Goal: Task Accomplishment & Management: Complete application form

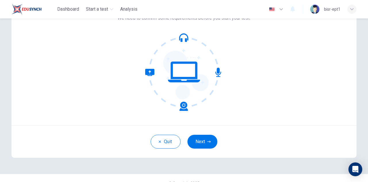
scroll to position [49, 0]
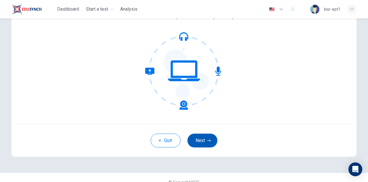
click at [203, 139] on button "Next" at bounding box center [202, 140] width 30 height 14
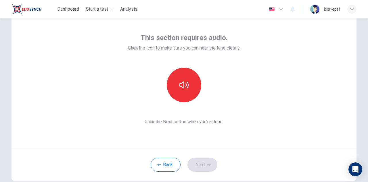
scroll to position [24, 0]
click at [282, 11] on icon "button" at bounding box center [281, 9] width 7 height 7
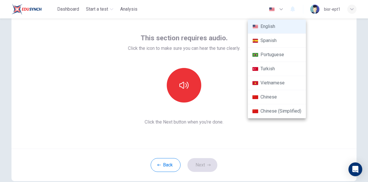
click at [240, 133] on div at bounding box center [184, 91] width 368 height 182
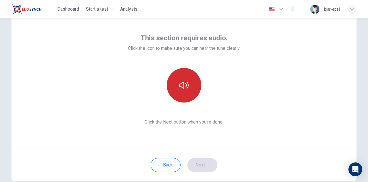
click at [185, 86] on icon "button" at bounding box center [183, 85] width 9 height 7
click at [202, 169] on button "Next" at bounding box center [202, 165] width 30 height 14
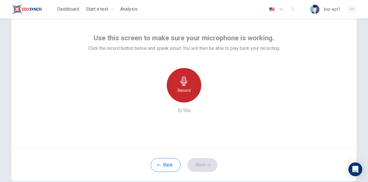
click at [184, 97] on div "Record" at bounding box center [184, 85] width 35 height 35
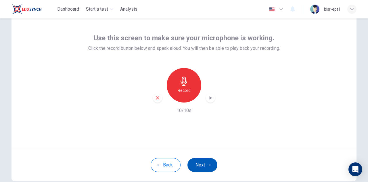
click at [200, 165] on button "Next" at bounding box center [202, 165] width 30 height 14
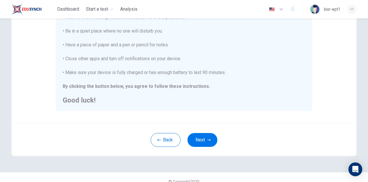
scroll to position [131, 0]
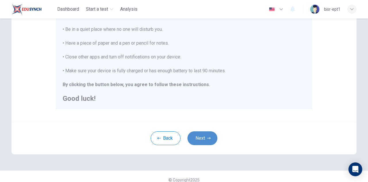
click at [200, 137] on button "Next" at bounding box center [202, 138] width 30 height 14
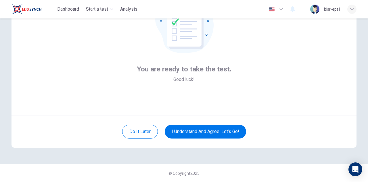
scroll to position [49, 0]
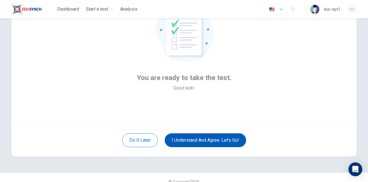
click at [226, 142] on button "I understand and agree. Let’s go!" at bounding box center [205, 140] width 81 height 14
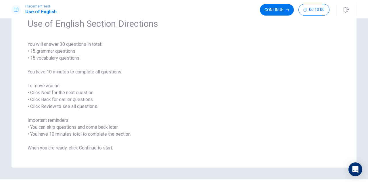
scroll to position [29, 0]
click at [283, 9] on button "Continue" at bounding box center [277, 10] width 34 height 12
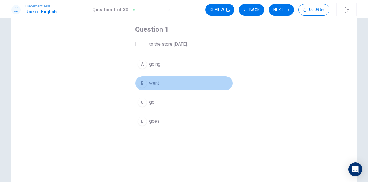
click at [150, 83] on span "went" at bounding box center [154, 83] width 10 height 7
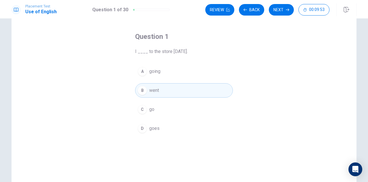
scroll to position [0, 0]
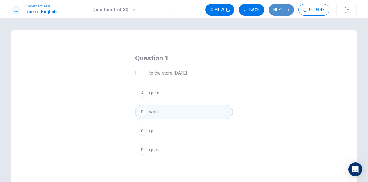
click at [284, 10] on button "Next" at bounding box center [281, 10] width 25 height 12
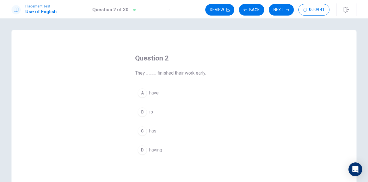
drag, startPoint x: 158, startPoint y: 92, endPoint x: 264, endPoint y: 160, distance: 126.3
click at [264, 160] on div "Question 2 They ____ finished their work early. A have B is C has D having" at bounding box center [184, 130] width 345 height 200
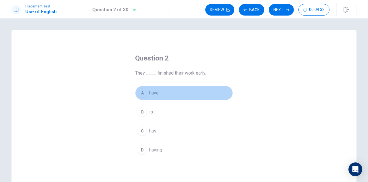
click at [149, 93] on span "have" at bounding box center [153, 92] width 9 height 7
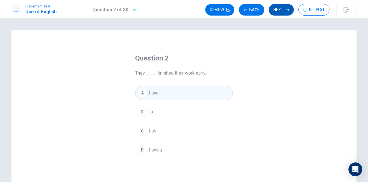
click at [285, 9] on button "Next" at bounding box center [281, 10] width 25 height 12
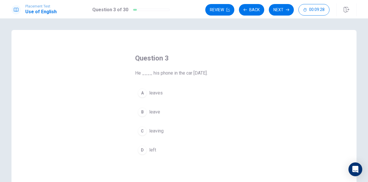
click at [152, 146] on span "left" at bounding box center [152, 149] width 7 height 7
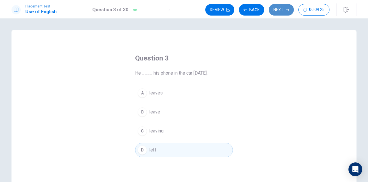
click at [281, 12] on button "Next" at bounding box center [281, 10] width 25 height 12
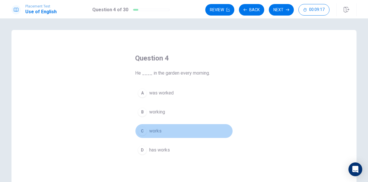
click at [154, 134] on button "C works" at bounding box center [184, 131] width 98 height 14
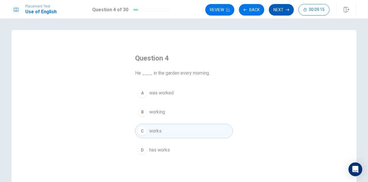
click at [278, 14] on button "Next" at bounding box center [281, 10] width 25 height 12
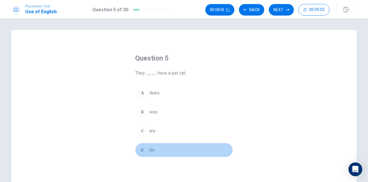
click at [150, 146] on span "do" at bounding box center [151, 149] width 5 height 7
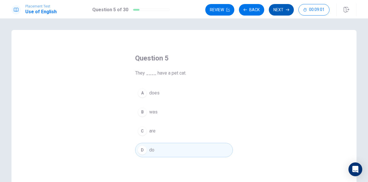
click at [284, 11] on button "Next" at bounding box center [281, 10] width 25 height 12
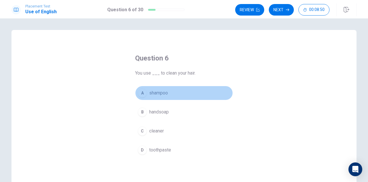
click at [158, 94] on span "shampoo" at bounding box center [158, 92] width 19 height 7
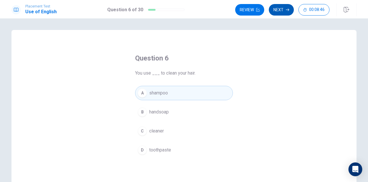
click at [284, 9] on button "Next" at bounding box center [281, 10] width 25 height 12
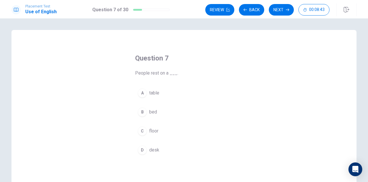
click at [154, 110] on span "bed" at bounding box center [153, 111] width 8 height 7
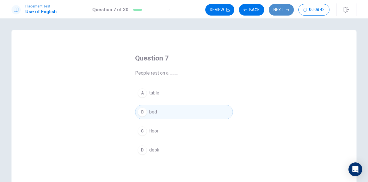
click at [279, 8] on button "Next" at bounding box center [281, 10] width 25 height 12
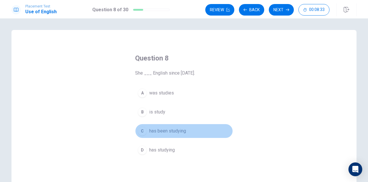
click at [170, 133] on span "has been studying" at bounding box center [167, 130] width 37 height 7
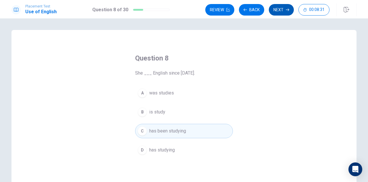
click at [282, 8] on button "Next" at bounding box center [281, 10] width 25 height 12
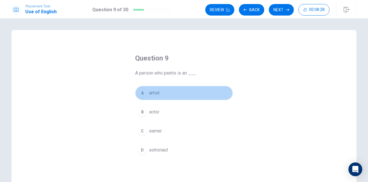
click at [160, 91] on button "A artist" at bounding box center [184, 93] width 98 height 14
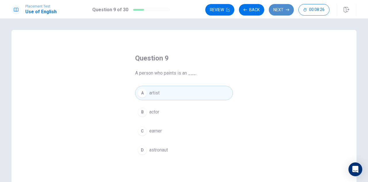
click at [280, 10] on button "Next" at bounding box center [281, 10] width 25 height 12
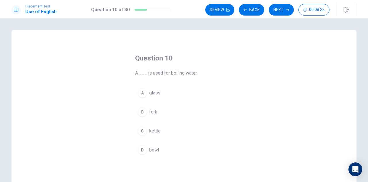
click at [153, 152] on span "bowl" at bounding box center [154, 149] width 10 height 7
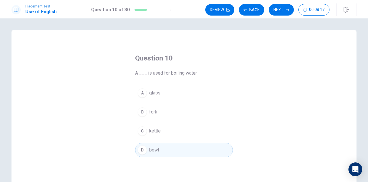
drag, startPoint x: 287, startPoint y: 7, endPoint x: 287, endPoint y: 18, distance: 11.8
click at [287, 18] on div "Placement Test Use of English Question 10 of 30 Review Back Next 00:08:17 Quest…" at bounding box center [184, 91] width 368 height 182
drag, startPoint x: 285, startPoint y: 11, endPoint x: 255, endPoint y: 93, distance: 87.5
click at [255, 93] on div "Placement Test Use of English Question 10 of 30 Review Back Next 00:08:15 Quest…" at bounding box center [184, 91] width 368 height 182
click at [280, 9] on button "Next" at bounding box center [281, 10] width 25 height 12
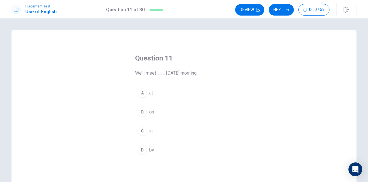
click at [147, 151] on button "D by" at bounding box center [184, 150] width 98 height 14
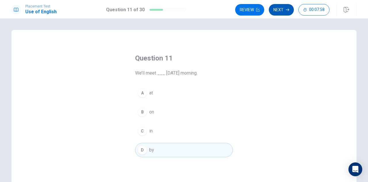
click at [275, 13] on button "Next" at bounding box center [281, 10] width 25 height 12
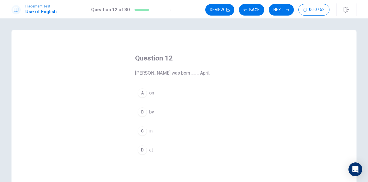
click at [141, 134] on div "C" at bounding box center [142, 130] width 9 height 9
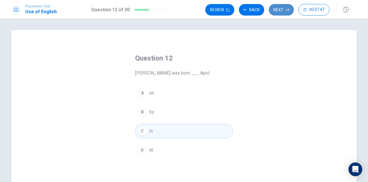
click at [282, 11] on button "Next" at bounding box center [281, 10] width 25 height 12
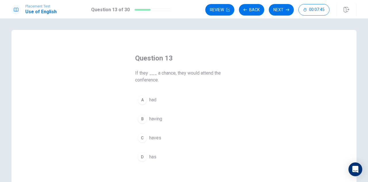
click at [159, 101] on button "A had" at bounding box center [184, 100] width 98 height 14
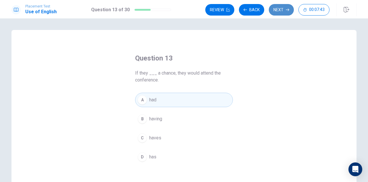
click at [281, 13] on button "Next" at bounding box center [281, 10] width 25 height 12
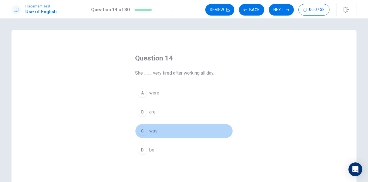
click at [145, 127] on button "C was" at bounding box center [184, 131] width 98 height 14
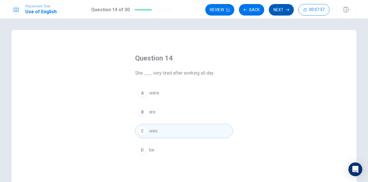
click at [290, 9] on button "Next" at bounding box center [281, 10] width 25 height 12
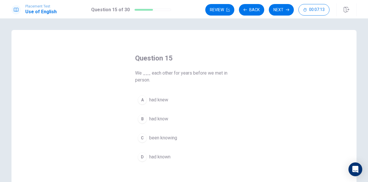
click at [166, 157] on span "had known" at bounding box center [159, 156] width 21 height 7
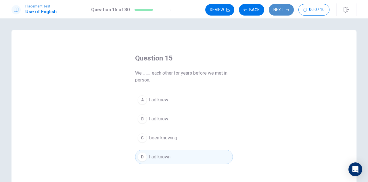
click at [283, 9] on button "Next" at bounding box center [281, 10] width 25 height 12
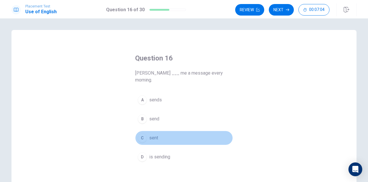
click at [154, 134] on span "sent" at bounding box center [153, 137] width 9 height 7
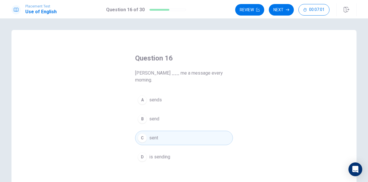
click at [175, 93] on button "A sends" at bounding box center [184, 100] width 98 height 14
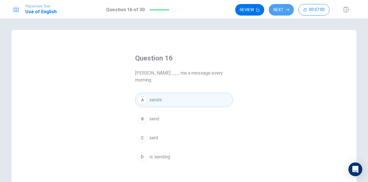
drag, startPoint x: 282, startPoint y: 12, endPoint x: 284, endPoint y: 16, distance: 4.4
click at [284, 16] on div "Placement Test Use of English Question 16 of 30 Review Next 00:07:00" at bounding box center [184, 9] width 368 height 18
click at [284, 12] on button "Next" at bounding box center [281, 10] width 25 height 12
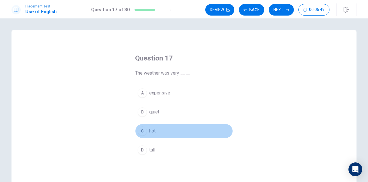
click at [156, 131] on button "C hot" at bounding box center [184, 131] width 98 height 14
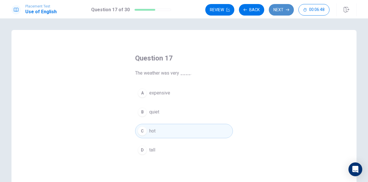
click at [282, 12] on button "Next" at bounding box center [281, 10] width 25 height 12
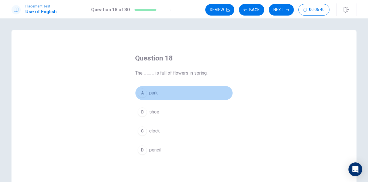
click at [153, 92] on span "park" at bounding box center [153, 92] width 9 height 7
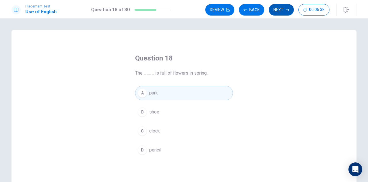
click at [286, 9] on button "Next" at bounding box center [281, 10] width 25 height 12
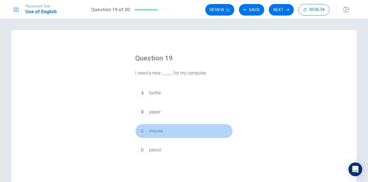
click at [160, 131] on span "mouse" at bounding box center [156, 130] width 14 height 7
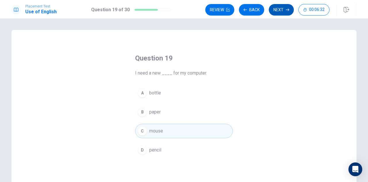
click at [281, 10] on button "Next" at bounding box center [281, 10] width 25 height 12
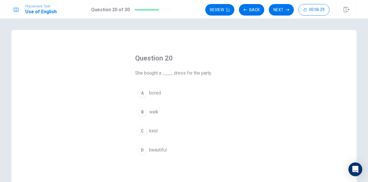
click at [154, 150] on span "beautiful" at bounding box center [158, 149] width 18 height 7
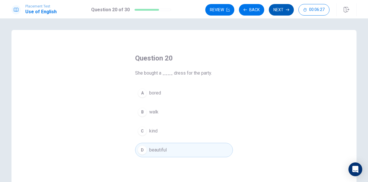
click at [284, 9] on button "Next" at bounding box center [281, 10] width 25 height 12
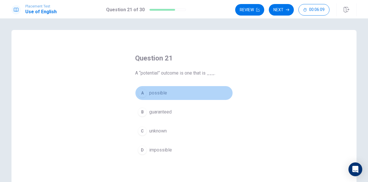
click at [157, 92] on span "possible" at bounding box center [158, 92] width 18 height 7
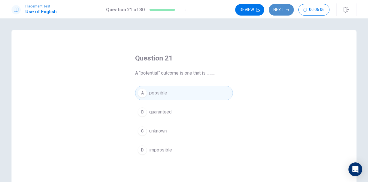
click at [282, 13] on button "Next" at bounding box center [281, 10] width 25 height 12
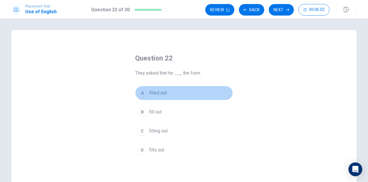
click at [162, 96] on span "filled out" at bounding box center [158, 92] width 18 height 7
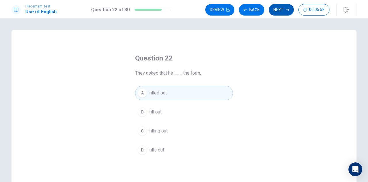
click at [279, 10] on button "Next" at bounding box center [281, 10] width 25 height 12
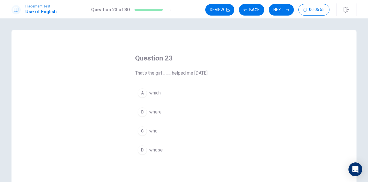
click at [151, 131] on span "who" at bounding box center [153, 130] width 8 height 7
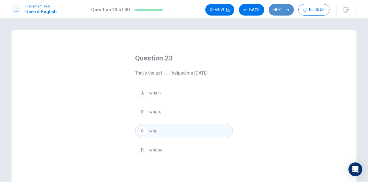
click at [284, 12] on button "Next" at bounding box center [281, 10] width 25 height 12
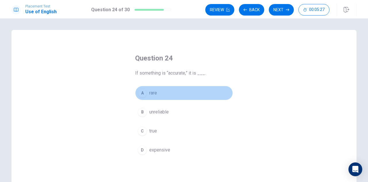
click at [149, 93] on span "rare" at bounding box center [153, 92] width 8 height 7
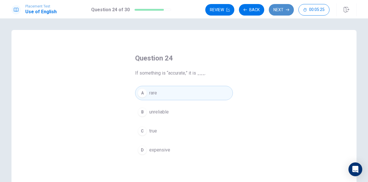
click at [284, 7] on button "Next" at bounding box center [281, 10] width 25 height 12
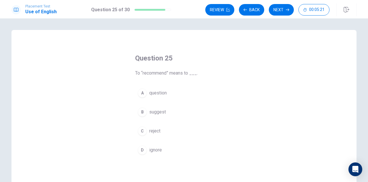
click at [157, 112] on span "suggest" at bounding box center [157, 111] width 17 height 7
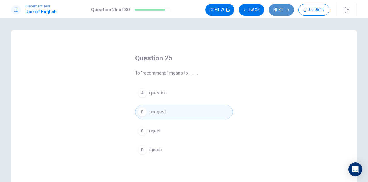
click at [284, 9] on button "Next" at bounding box center [281, 10] width 25 height 12
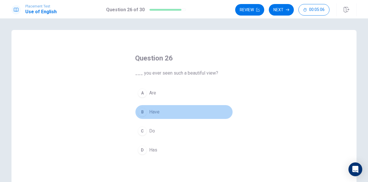
click at [173, 111] on button "B Have" at bounding box center [184, 112] width 98 height 14
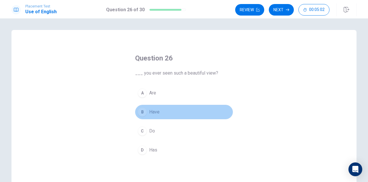
click at [156, 112] on span "Have" at bounding box center [154, 111] width 10 height 7
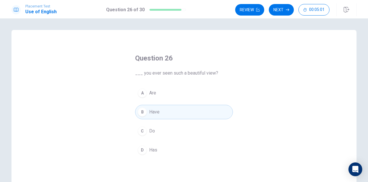
click at [285, 16] on div "Review Next 00:05:01" at bounding box center [295, 9] width 121 height 13
click at [285, 10] on button "Next" at bounding box center [281, 10] width 25 height 12
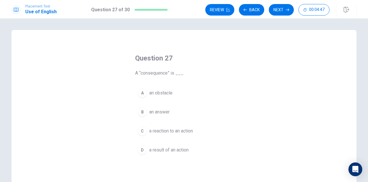
click at [164, 151] on span "a result of an action" at bounding box center [168, 149] width 39 height 7
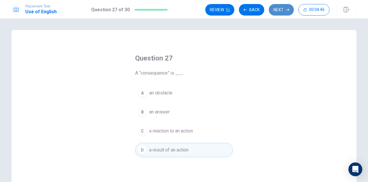
click at [283, 10] on button "Next" at bounding box center [281, 10] width 25 height 12
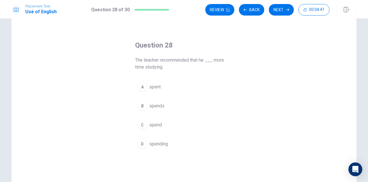
scroll to position [13, 0]
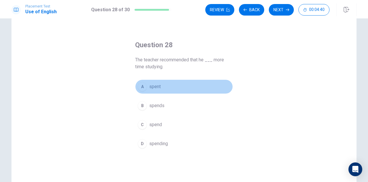
click at [156, 87] on span "spent" at bounding box center [155, 86] width 12 height 7
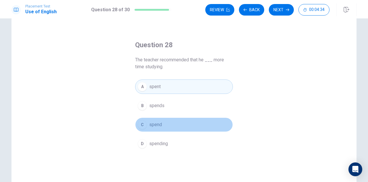
click at [157, 127] on span "spend" at bounding box center [155, 124] width 13 height 7
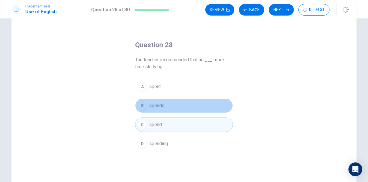
click at [166, 110] on button "B spends" at bounding box center [184, 105] width 98 height 14
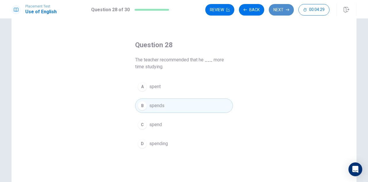
click at [284, 10] on button "Next" at bounding box center [281, 10] width 25 height 12
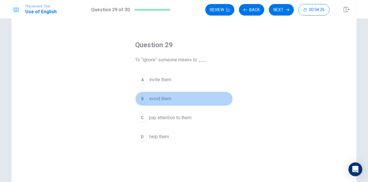
click at [164, 99] on span "avoid them" at bounding box center [160, 98] width 22 height 7
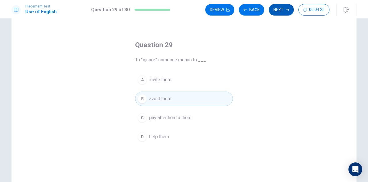
click at [278, 10] on button "Next" at bounding box center [281, 10] width 25 height 12
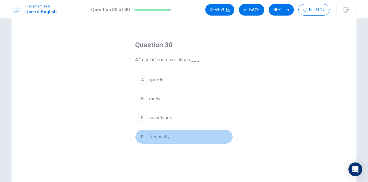
click at [156, 137] on span "frequently" at bounding box center [159, 136] width 20 height 7
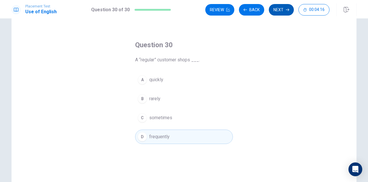
click at [285, 13] on button "Next" at bounding box center [281, 10] width 25 height 12
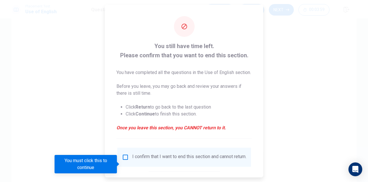
click at [124, 160] on input "You must click this to continue" at bounding box center [125, 157] width 7 height 7
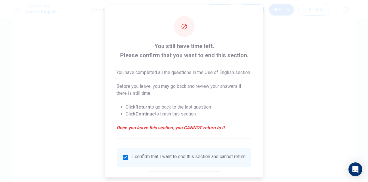
scroll to position [40, 0]
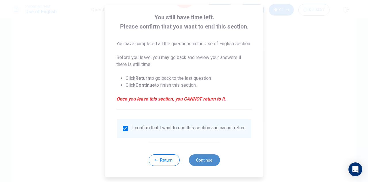
click at [200, 164] on button "Continue" at bounding box center [204, 160] width 31 height 12
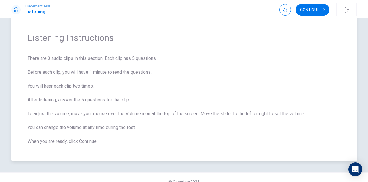
scroll to position [15, 0]
click at [309, 12] on button "Continue" at bounding box center [313, 10] width 34 height 12
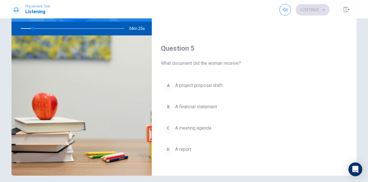
scroll to position [55, 0]
click at [196, 84] on span "A project proposal draft" at bounding box center [198, 85] width 47 height 7
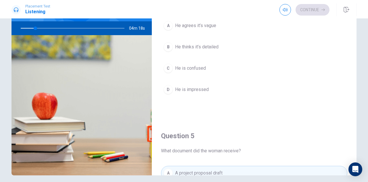
scroll to position [444, 0]
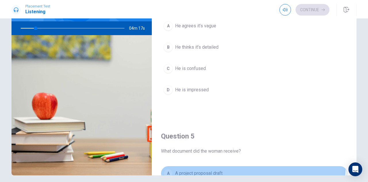
click at [238, 166] on button "A A project proposal draft" at bounding box center [254, 173] width 186 height 14
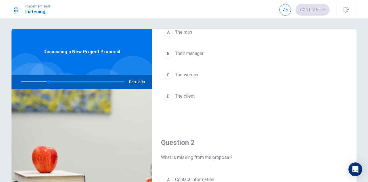
scroll to position [0, 0]
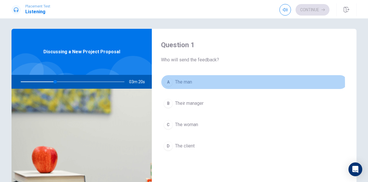
click at [175, 84] on span "The man" at bounding box center [183, 82] width 17 height 7
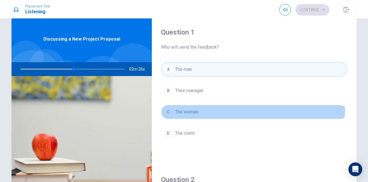
click at [190, 110] on span "The woman" at bounding box center [186, 111] width 23 height 7
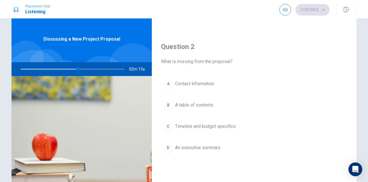
scroll to position [133, 0]
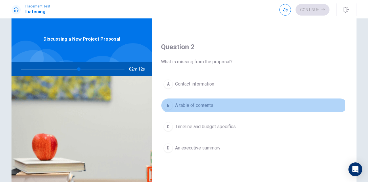
click at [197, 104] on span "A table of contents" at bounding box center [194, 105] width 38 height 7
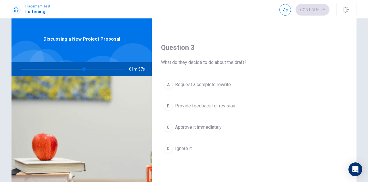
scroll to position [294, 0]
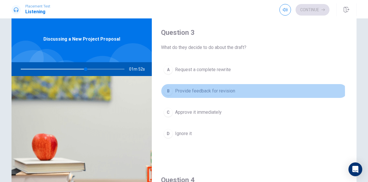
click at [203, 90] on span "Provide feedback for revision" at bounding box center [205, 90] width 60 height 7
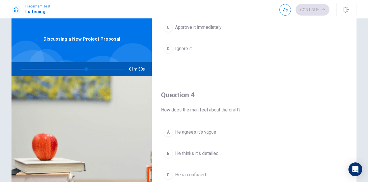
scroll to position [379, 0]
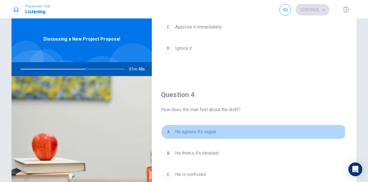
click at [204, 128] on span "He agrees it’s vague" at bounding box center [195, 131] width 41 height 7
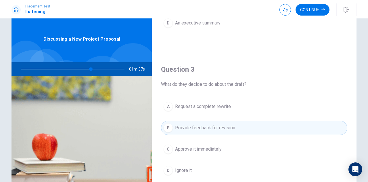
scroll to position [0, 0]
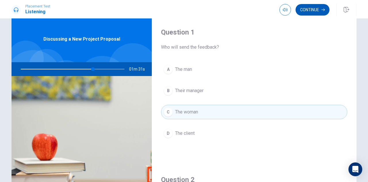
click at [311, 9] on button "Continue" at bounding box center [313, 10] width 34 height 12
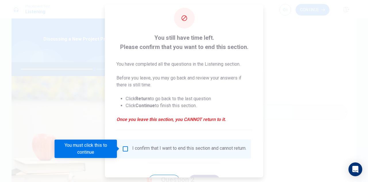
scroll to position [8, 0]
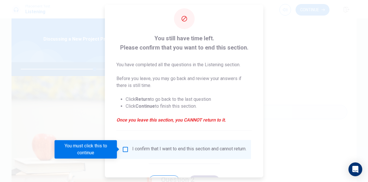
click at [124, 150] on input "You must click this to continue" at bounding box center [125, 149] width 7 height 7
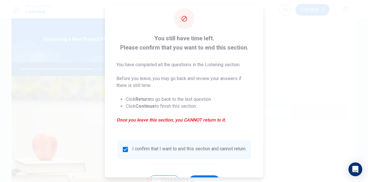
scroll to position [33, 0]
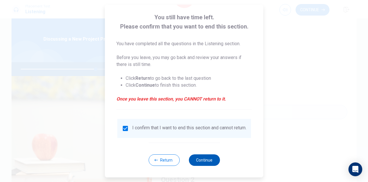
click at [207, 161] on button "Continue" at bounding box center [204, 160] width 31 height 12
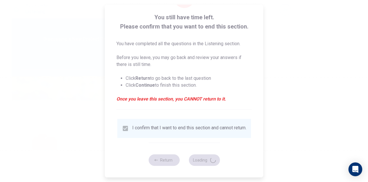
type input "73"
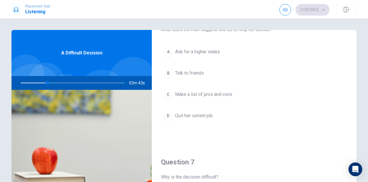
scroll to position [0, 0]
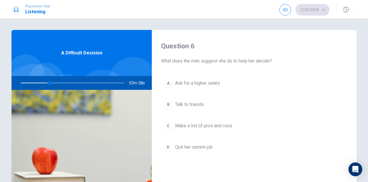
click at [206, 63] on span "What does the man suggest she do to help her decide?" at bounding box center [254, 61] width 186 height 7
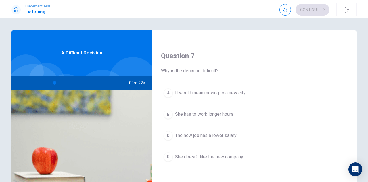
scroll to position [157, 0]
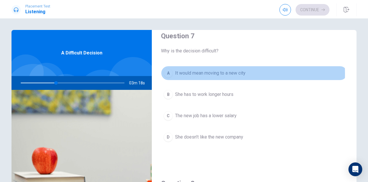
click at [208, 73] on span "It would mean moving to a new city" at bounding box center [210, 73] width 70 height 7
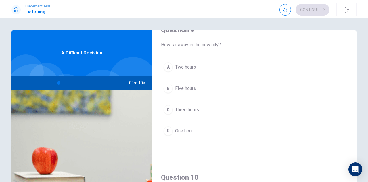
scroll to position [470, 0]
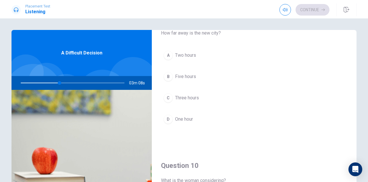
click at [195, 94] on span "Three hours" at bounding box center [187, 97] width 24 height 7
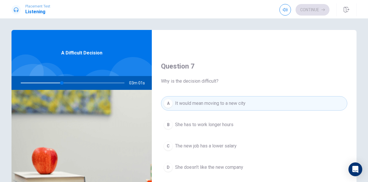
scroll to position [0, 0]
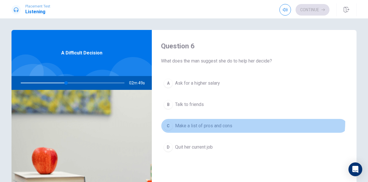
click at [223, 119] on button "C Make a list of pros and cons" at bounding box center [254, 125] width 186 height 14
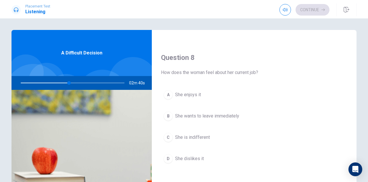
scroll to position [297, 0]
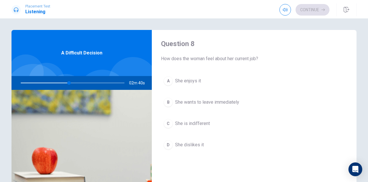
click at [201, 120] on span "She is indifferent" at bounding box center [192, 123] width 35 height 7
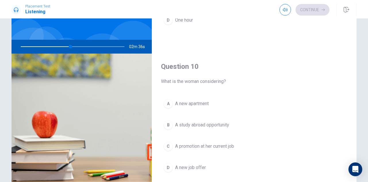
scroll to position [36, 0]
click at [208, 101] on span "A new apartment" at bounding box center [192, 103] width 34 height 7
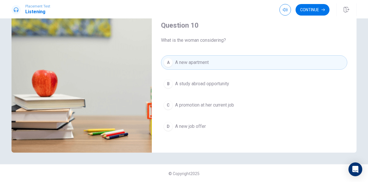
scroll to position [78, 0]
click at [316, 6] on button "Continue" at bounding box center [313, 10] width 34 height 12
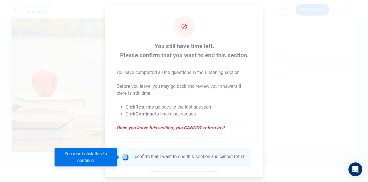
click at [123, 155] on input "You must click this to continue" at bounding box center [125, 157] width 7 height 7
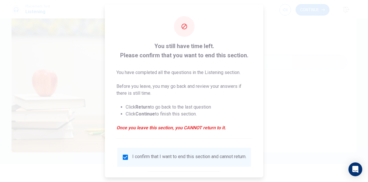
scroll to position [33, 0]
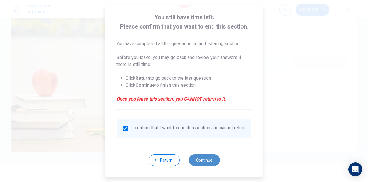
click at [197, 160] on button "Continue" at bounding box center [204, 160] width 31 height 12
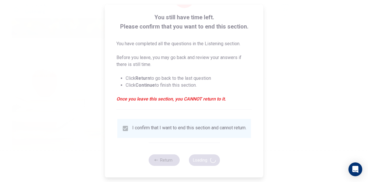
type input "66"
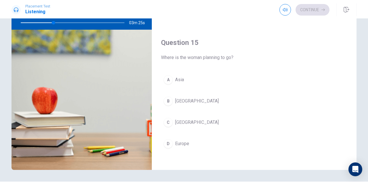
scroll to position [67, 0]
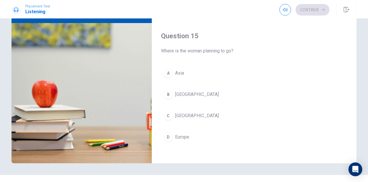
click at [187, 133] on span "Europe" at bounding box center [182, 136] width 14 height 7
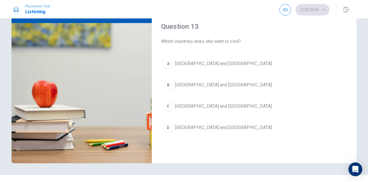
scroll to position [246, 0]
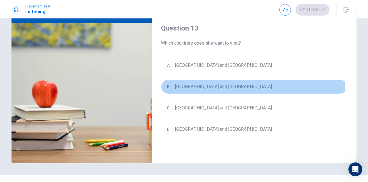
click at [194, 84] on span "[GEOGRAPHIC_DATA] and [GEOGRAPHIC_DATA]" at bounding box center [223, 86] width 97 height 7
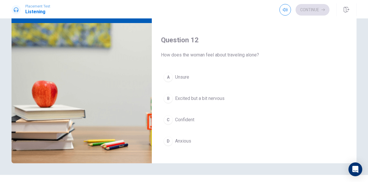
scroll to position [86, 0]
click at [211, 97] on span "Excited but a bit nervous" at bounding box center [199, 98] width 49 height 7
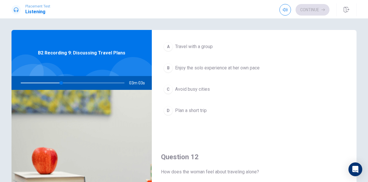
scroll to position [0, 0]
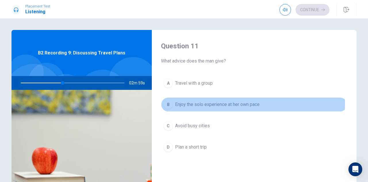
click at [199, 104] on span "Enjoy the solo experience at her own pace" at bounding box center [217, 104] width 85 height 7
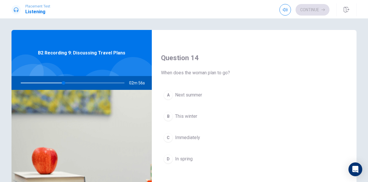
scroll to position [430, 0]
click at [198, 93] on span "Next summer" at bounding box center [188, 94] width 27 height 7
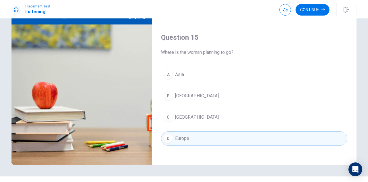
scroll to position [71, 0]
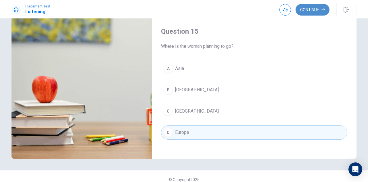
click at [316, 9] on button "Continue" at bounding box center [313, 10] width 34 height 12
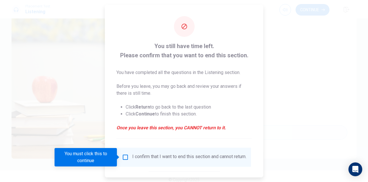
click at [126, 157] on input "You must click this to continue" at bounding box center [125, 157] width 7 height 7
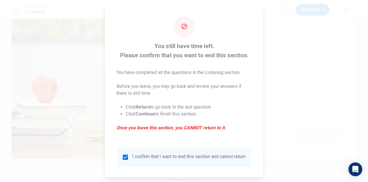
scroll to position [33, 0]
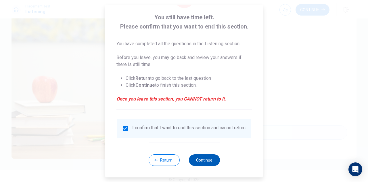
click at [208, 158] on button "Continue" at bounding box center [204, 160] width 31 height 12
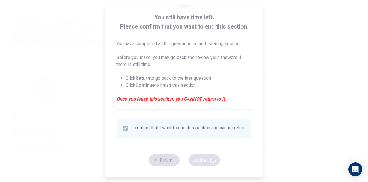
type input "64"
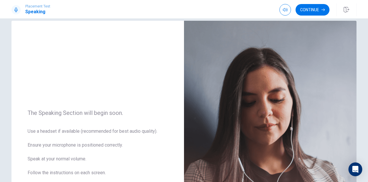
scroll to position [0, 0]
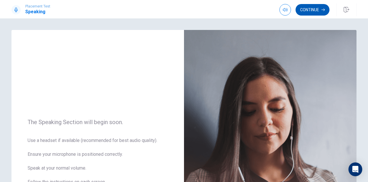
click at [311, 8] on button "Continue" at bounding box center [313, 10] width 34 height 12
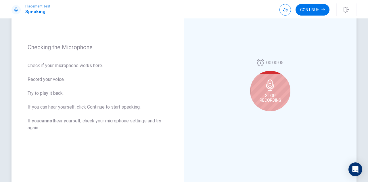
scroll to position [69, 0]
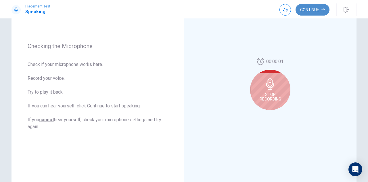
click at [312, 7] on button "Continue" at bounding box center [313, 10] width 34 height 12
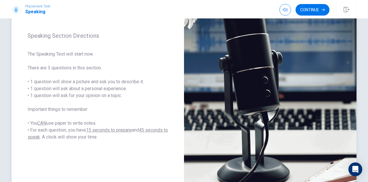
drag, startPoint x: 66, startPoint y: 97, endPoint x: 70, endPoint y: 96, distance: 4.6
click at [70, 96] on span "The Speaking Test will start now. There are 3 questions in this section. • 1 qu…" at bounding box center [98, 96] width 140 height 90
click at [314, 12] on button "Continue" at bounding box center [313, 10] width 34 height 12
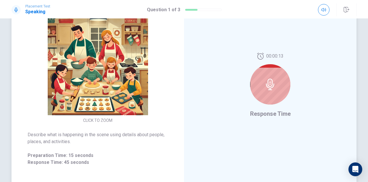
scroll to position [79, 0]
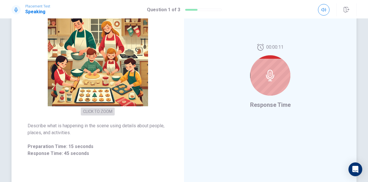
click at [97, 110] on button "CLICK TO ZOOM" at bounding box center [98, 111] width 34 height 8
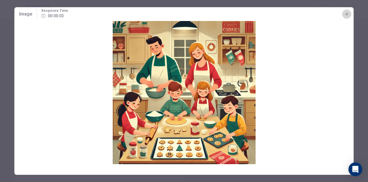
click at [350, 14] on button "button" at bounding box center [346, 13] width 9 height 9
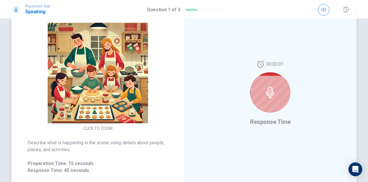
scroll to position [62, 0]
click at [271, 79] on div at bounding box center [270, 92] width 40 height 40
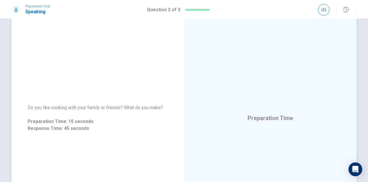
scroll to position [37, 0]
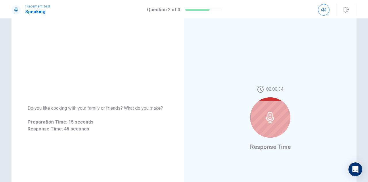
click at [271, 125] on div at bounding box center [270, 117] width 40 height 40
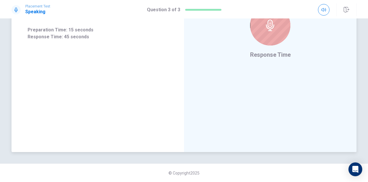
scroll to position [129, 0]
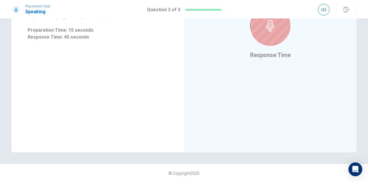
click at [269, 41] on div at bounding box center [270, 25] width 40 height 40
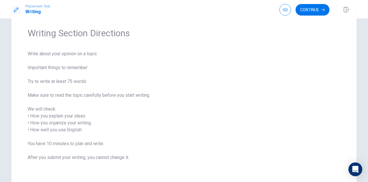
scroll to position [19, 0]
click at [110, 95] on span "Write about your opinion on a topic. Important things to remember: Try to write…" at bounding box center [184, 108] width 313 height 117
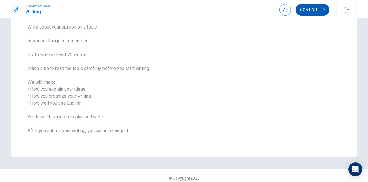
click at [318, 10] on button "Continue" at bounding box center [313, 10] width 34 height 12
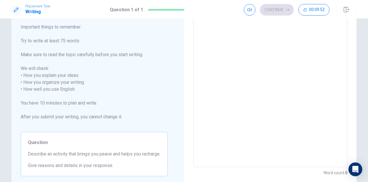
click at [229, 91] on textarea at bounding box center [270, 85] width 146 height 153
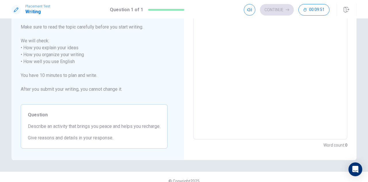
scroll to position [79, 0]
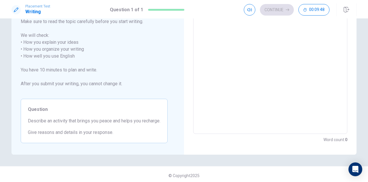
type textarea "A"
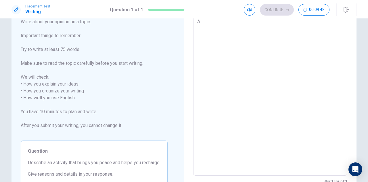
type textarea "x"
type textarea "An"
type textarea "x"
type textarea "An"
type textarea "x"
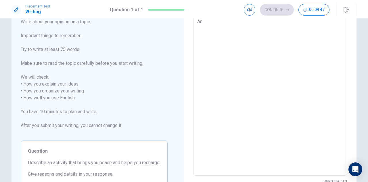
type textarea "An a"
type textarea "x"
type textarea "An ac"
type textarea "x"
type textarea "An act"
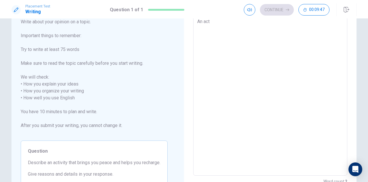
type textarea "x"
type textarea "An acti"
type textarea "x"
type textarea "An activ"
type textarea "x"
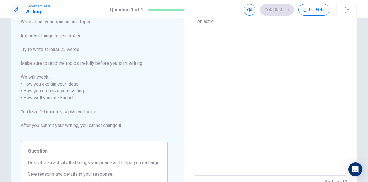
type textarea "An activi"
type textarea "x"
type textarea "An activit"
type textarea "x"
type textarea "An activity"
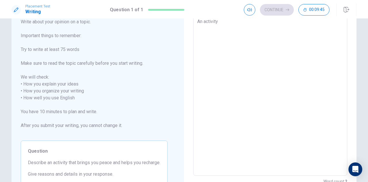
type textarea "x"
type textarea "An activity"
type textarea "x"
type textarea "An activity t"
type textarea "x"
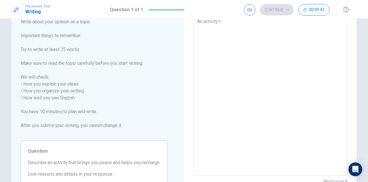
type textarea "An activity th"
type textarea "x"
type textarea "An activity tha"
type textarea "x"
type textarea "An activity that"
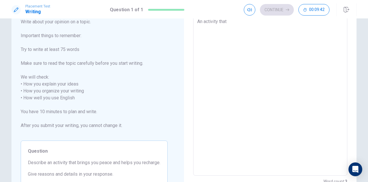
type textarea "x"
type textarea "An activity that"
type textarea "x"
type textarea "An activity that i"
type textarea "x"
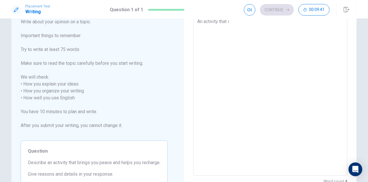
type textarea "An activity that i"
type textarea "x"
type textarea "An activity that i l"
type textarea "x"
type textarea "An activity that i li"
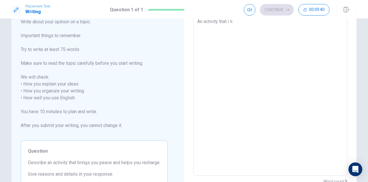
type textarea "x"
type textarea "An activity that i lik"
type textarea "x"
type textarea "An activity that i like"
type textarea "x"
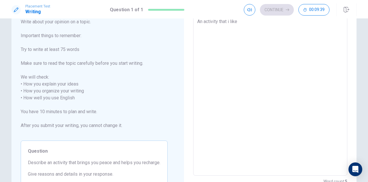
type textarea "An activity that i like"
type textarea "x"
type textarea "An activity that i like i"
type textarea "x"
type textarea "An activity that i like is"
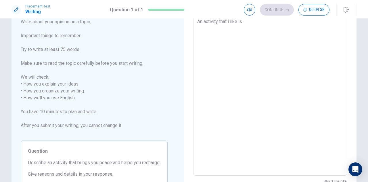
type textarea "x"
type textarea "An activity that i like is"
type textarea "x"
type textarea "An activity that i like is d"
type textarea "x"
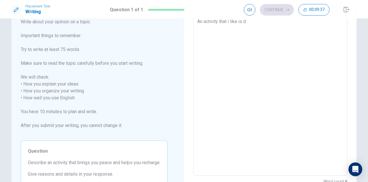
type textarea "An activity that i like is do"
type textarea "x"
type textarea "An activity that i like is dow"
type textarea "x"
type textarea "An activity that i like is down"
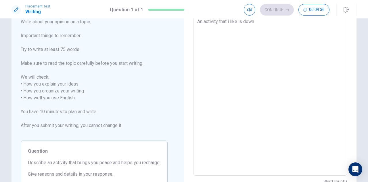
type textarea "x"
type textarea "An activity that i like is downh"
type textarea "x"
type textarea "An activity that i like is downhi"
type textarea "x"
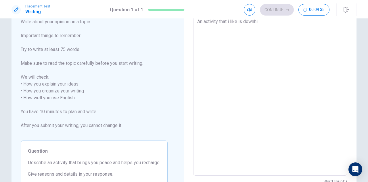
type textarea "An activity that i like is downhil"
type textarea "x"
type textarea "An activity that i like is downhil"
type textarea "x"
type textarea "An activity that i like is downhil m"
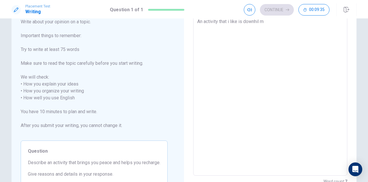
type textarea "x"
type textarea "An activity that i like is downhil mt"
type textarea "x"
type textarea "An activity that i like is downhil m"
type textarea "x"
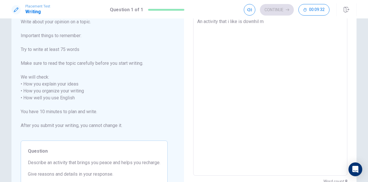
type textarea "An activity that i like is downhil mo"
type textarea "x"
type textarea "An activity that i like is downhil mou"
type textarea "x"
type textarea "An activity that i like is downhil moun"
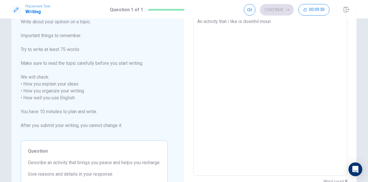
type textarea "x"
type textarea "An activity that i like is downhil mount"
type textarea "x"
type textarea "An activity that i like is downhil mounta"
type textarea "x"
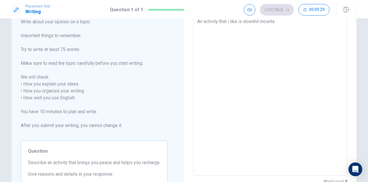
type textarea "An activity that i like is downhil mountai"
type textarea "x"
type textarea "An activity that i like is downhil mountain"
type textarea "x"
type textarea "An activity that i like is downhil mountain"
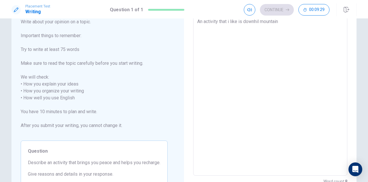
type textarea "x"
type textarea "An activity that i like is downhil mountain b"
type textarea "x"
type textarea "An activity that i like is downhil mountain bi"
type textarea "x"
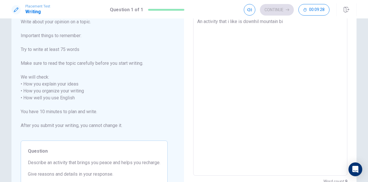
type textarea "An activity that i like is downhil mountain bik"
type textarea "x"
type textarea "An activity that i like is downhil mountain biki"
type textarea "x"
type textarea "An activity that i like is downhil mountain bikin"
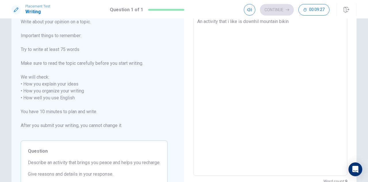
type textarea "x"
type textarea "An activity that i like is downhil mountain biking"
type textarea "x"
type textarea "An activity that i like is downhil mountain biking"
type textarea "x"
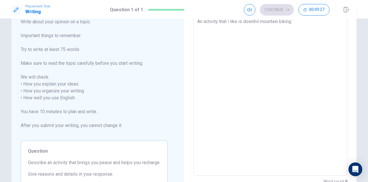
type textarea "An activity that i like is downhil mountain biking i"
type textarea "x"
type textarea "An activity that i like is downhil mountain biking it"
type textarea "x"
type textarea "An activity that i like is downhil mountain biking it"
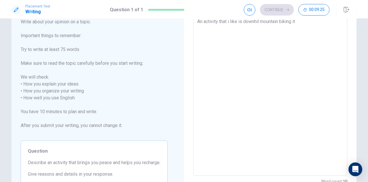
type textarea "x"
type textarea "An activity that i like is downhil mountain biking it d"
type textarea "x"
type textarea "An activity that i like is downhil mountain biking it do"
type textarea "x"
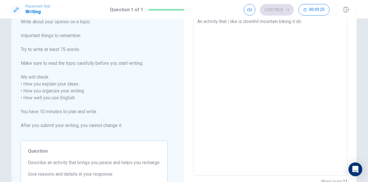
type textarea "An activity that i like is downhil mountain biking it doe"
type textarea "x"
type textarea "An activity that i like is downhil mountain biking it do"
type textarea "x"
type textarea "An activity that i like is downhil mountain biking it d"
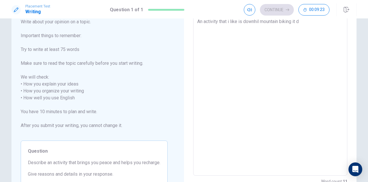
type textarea "x"
type textarea "An activity that i like is downhil mountain biking it"
type textarea "x"
type textarea "An activity that i like is downhil mountain biking it a"
type textarea "x"
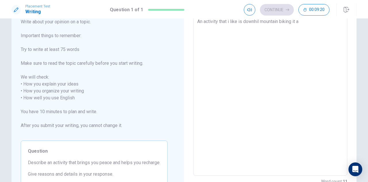
type textarea "An activity that i like is downhil mountain biking it an"
type textarea "x"
type textarea "An activity that i like is downhil mountain biking it and"
type textarea "x"
type textarea "An activity that i like is downhil mountain biking it and]"
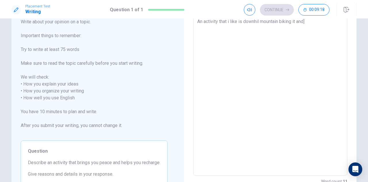
type textarea "x"
type textarea "An activity that i like is downhil mountain biking it and"
type textarea "x"
type textarea "An activity that i like is downhil mountain biking it and"
type textarea "x"
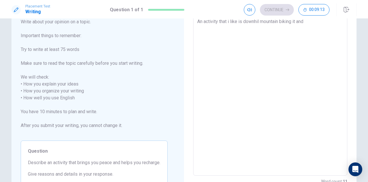
type textarea "An activity that i like is downhil mountain biking it and"
type textarea "x"
type textarea "An activity that i like is downhil mountain biking it an"
type textarea "x"
type textarea "An activity that i like is downhil mountain biking it a"
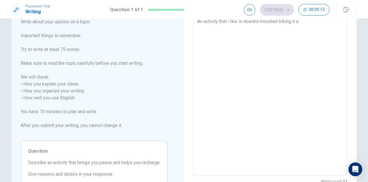
type textarea "x"
type textarea "An activity that i like is downhil mountain biking it"
type textarea "x"
type textarea "An activity that i like is downhil mountain biking it"
type textarea "x"
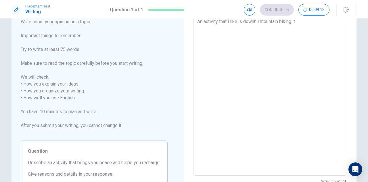
type textarea "An activity that i like is downhil mountain biking i"
type textarea "x"
type textarea "An activity that i like is downhil mountain biking iw"
type textarea "x"
type textarea "An activity that i like is downhil mountain biking iwi"
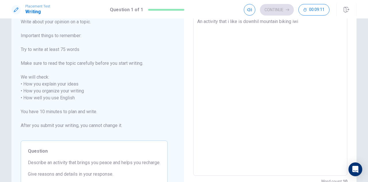
type textarea "x"
type textarea "An activity that i like is downhil mountain biking iwit"
type textarea "x"
type textarea "An activity that i like is downhil mountain biking iwith"
type textarea "x"
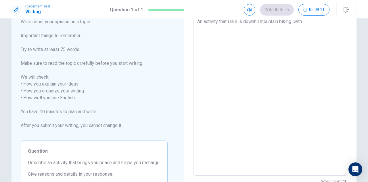
type textarea "An activity that i like is downhil mountain biking iwith"
type textarea "x"
type textarea "An activity that i like is downhil mountain biking iwith j"
type textarea "x"
type textarea "An activity that i like is downhil mountain biking iwith ju"
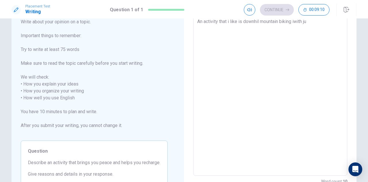
type textarea "x"
type textarea "An activity that i like is downhil mountain biking iwith jum"
type textarea "x"
type textarea "An activity that i like is downhil mountain biking iwith jumo"
type textarea "x"
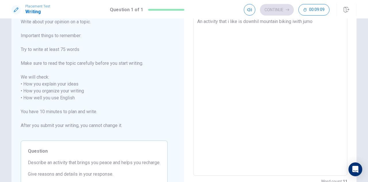
type textarea "An activity that i like is downhil mountain biking iwith jum"
type textarea "x"
type textarea "An activity that i like is downhil mountain biking iwith jump"
type textarea "x"
type textarea "An activity that i like is downhil mountain biking iwith jumps"
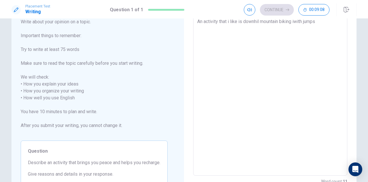
type textarea "x"
type textarea "An activity that i like is downhil mountain biking iwith jumps"
type textarea "x"
type textarea "An activity that i like is downhil mountain biking iwith jumps i"
type textarea "x"
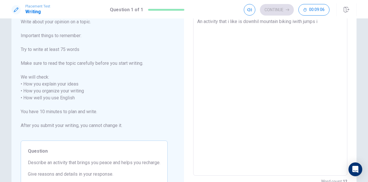
type textarea "An activity that i like is downhil mountain biking iwith jumps it"
type textarea "x"
type textarea "An activity that i like is downhil mountain biking iwith jumps it"
type textarea "x"
type textarea "An activity that i like is downhil mountain biking iwith jumps it d"
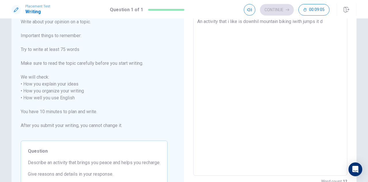
type textarea "x"
type textarea "An activity that i like is downhil mountain biking iwith jumps it do"
type textarea "x"
type textarea "An activity that i like is downhil mountain biking iwith jumps it doe"
type textarea "x"
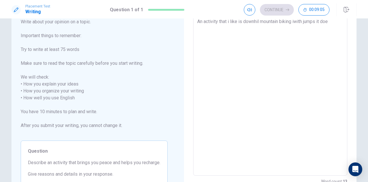
type textarea "An activity that i like is downhil mountain biking iwith jumps it does"
type textarea "x"
type textarea "An activity that i like is downhil mountain biking iwith jumps it doesn"
type textarea "x"
type textarea "An activity that i like is downhil mountain biking iwith jumps it doesnt"
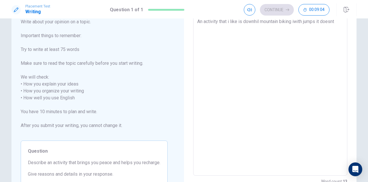
type textarea "x"
type textarea "An activity that i like is downhil mountain biking iwith jumps it doesnt"
type textarea "x"
type textarea "An activity that i like is downhil mountain biking iwith jumps it doesnt r"
type textarea "x"
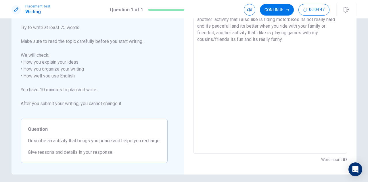
scroll to position [0, 0]
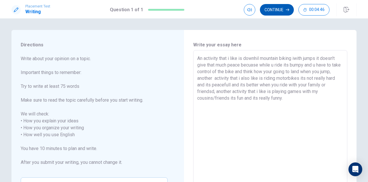
click at [280, 8] on button "Continue" at bounding box center [277, 10] width 34 height 12
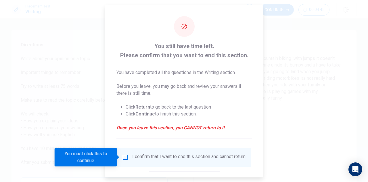
click at [122, 160] on div "I confirm that I want to end this section and cannot return." at bounding box center [184, 157] width 125 height 7
click at [124, 154] on input "You must click this to continue" at bounding box center [125, 157] width 7 height 7
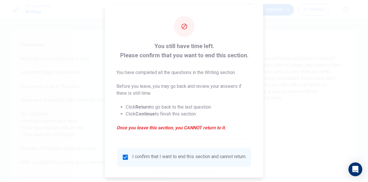
scroll to position [33, 0]
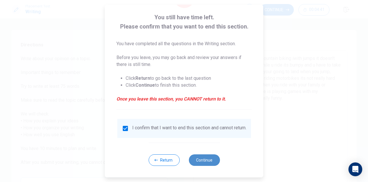
click at [208, 163] on button "Continue" at bounding box center [204, 160] width 31 height 12
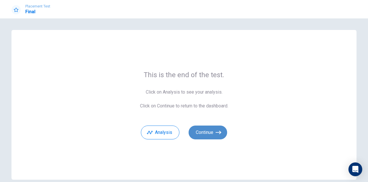
click at [212, 135] on button "Continue" at bounding box center [208, 132] width 39 height 14
